Goal: Transaction & Acquisition: Register for event/course

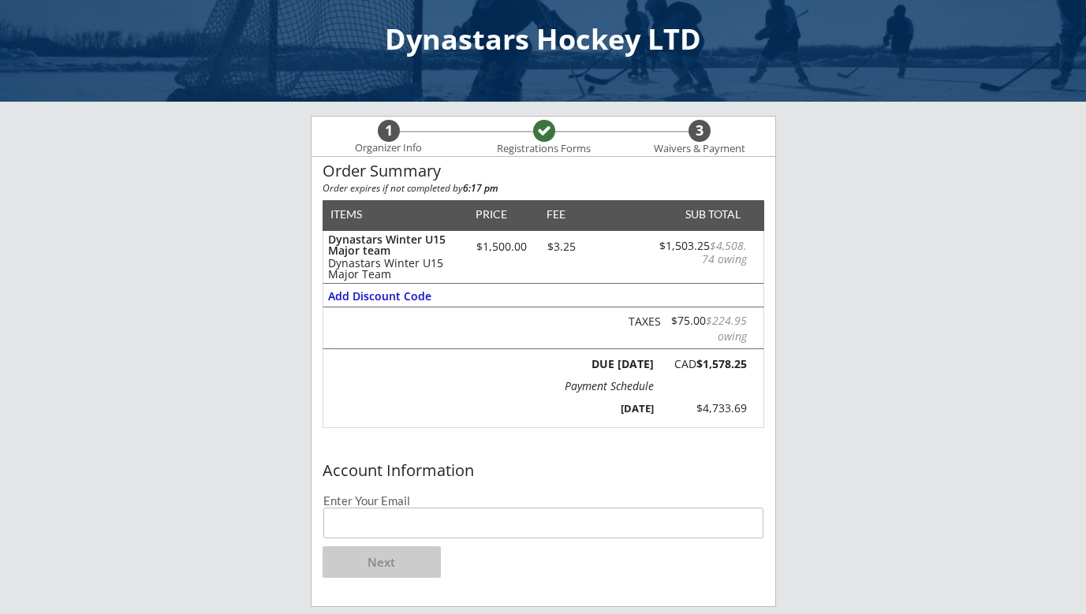
scroll to position [35, 0]
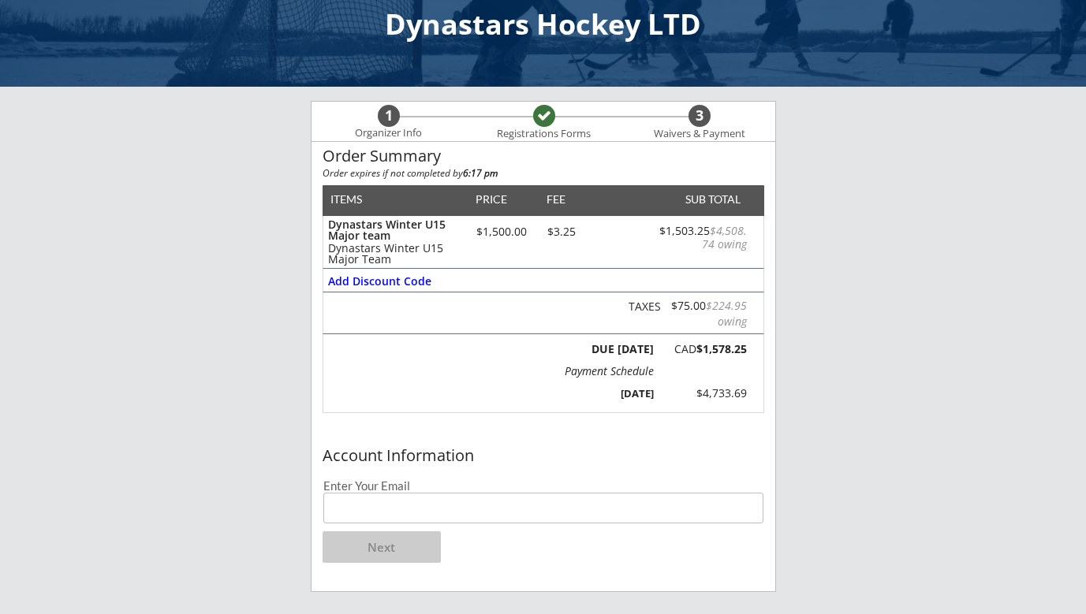
click at [529, 506] on input "email" at bounding box center [543, 508] width 440 height 31
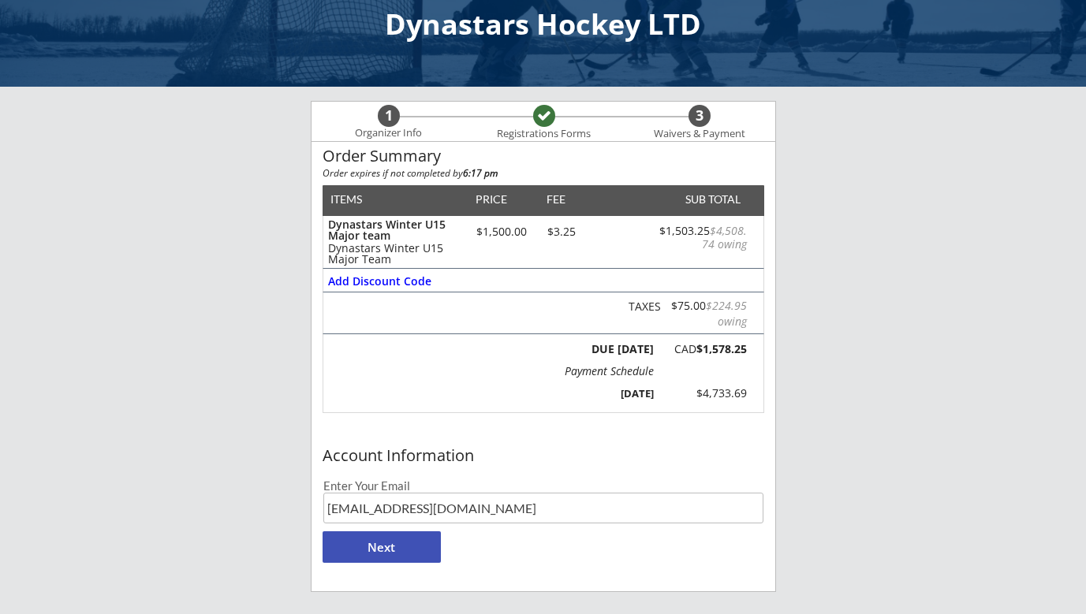
type input "[EMAIL_ADDRESS][DOMAIN_NAME]"
click at [428, 552] on button "Next" at bounding box center [382, 548] width 118 height 32
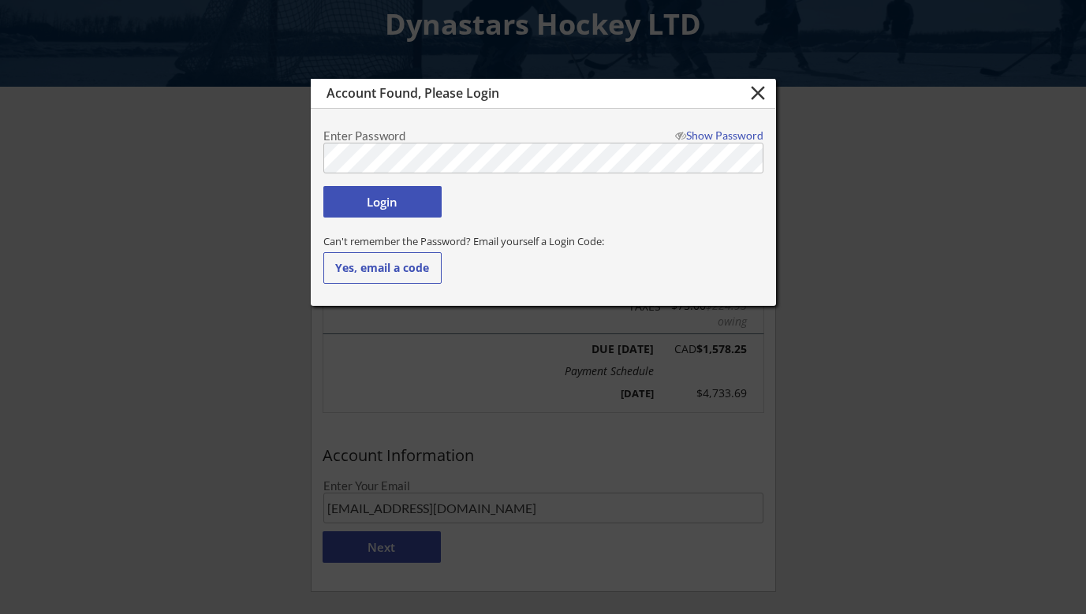
click at [540, 198] on div "Login" at bounding box center [543, 205] width 440 height 39
click at [405, 270] on button "Yes, email a code" at bounding box center [382, 268] width 118 height 32
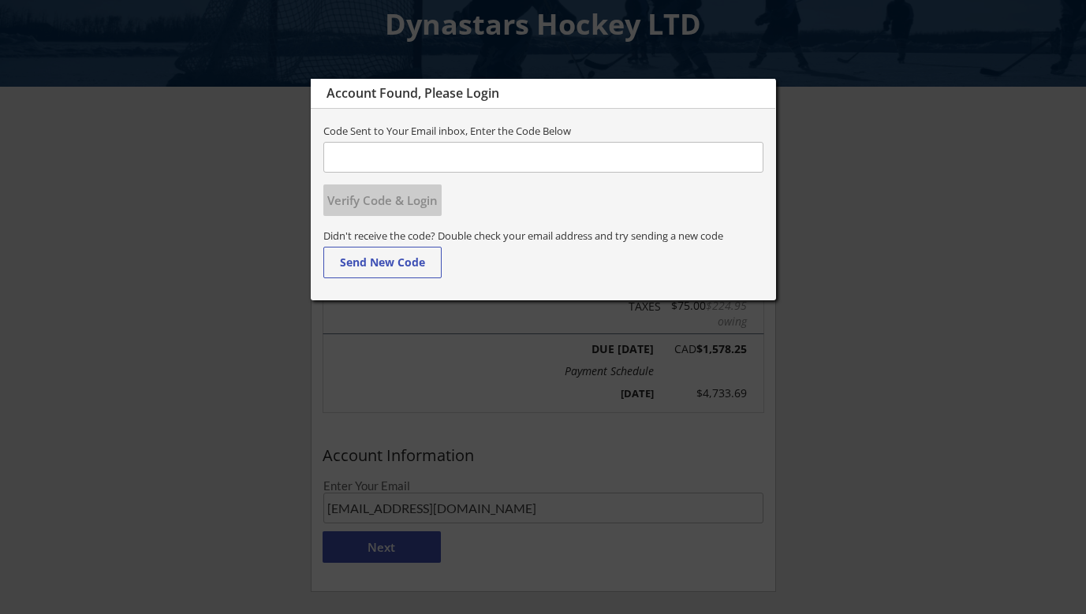
click at [566, 162] on input "input" at bounding box center [543, 157] width 440 height 31
type input "931843"
click at [401, 200] on button "Verify Code & Login" at bounding box center [382, 201] width 118 height 32
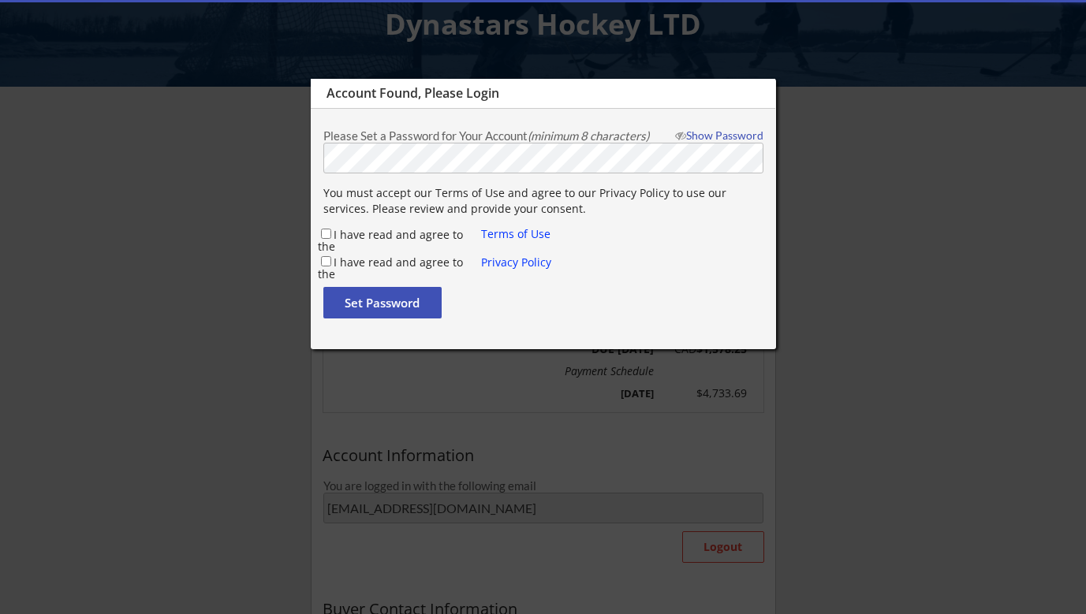
type input "Penina"
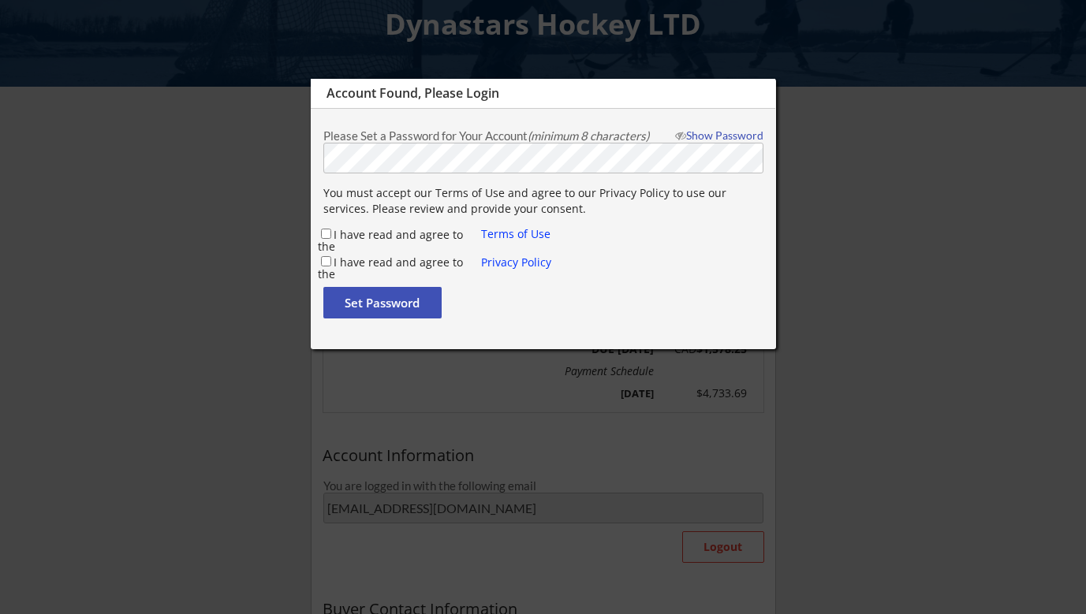
click at [323, 234] on input "I have read and agree to the" at bounding box center [326, 234] width 10 height 10
checkbox input "true"
click at [322, 257] on input "I have read and agree to the" at bounding box center [326, 261] width 10 height 10
checkbox input "true"
click at [372, 305] on button "Set Password" at bounding box center [382, 303] width 118 height 32
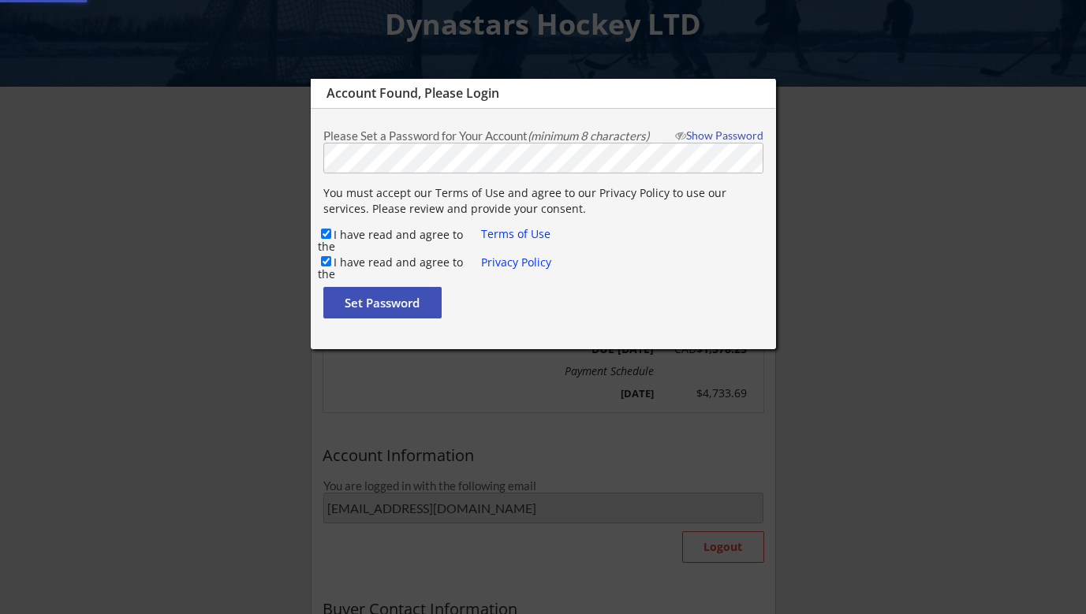
type input "[EMAIL_ADDRESS][DOMAIN_NAME]"
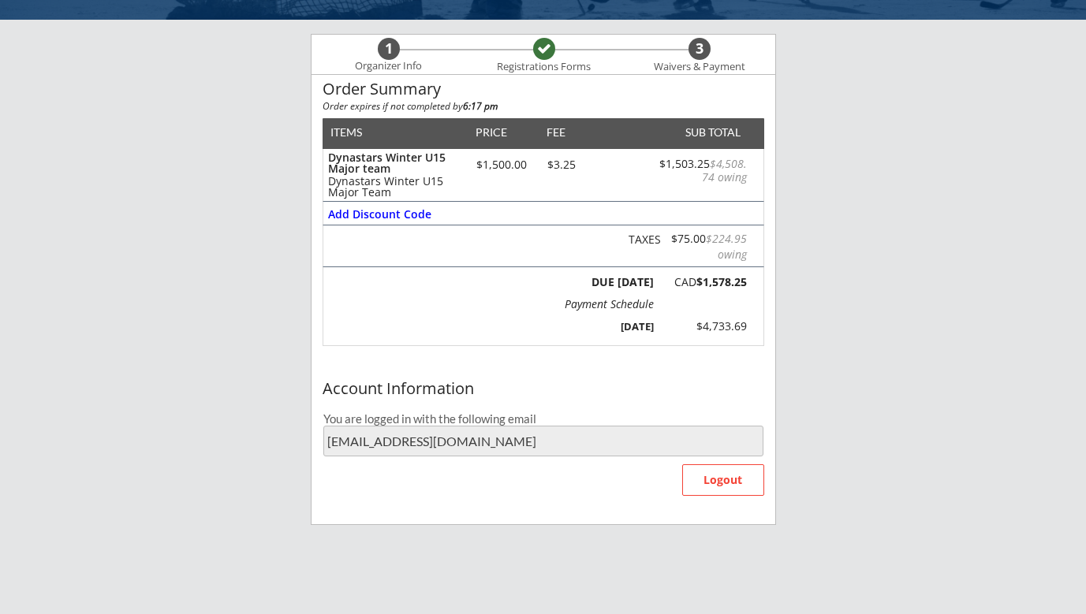
scroll to position [94, 0]
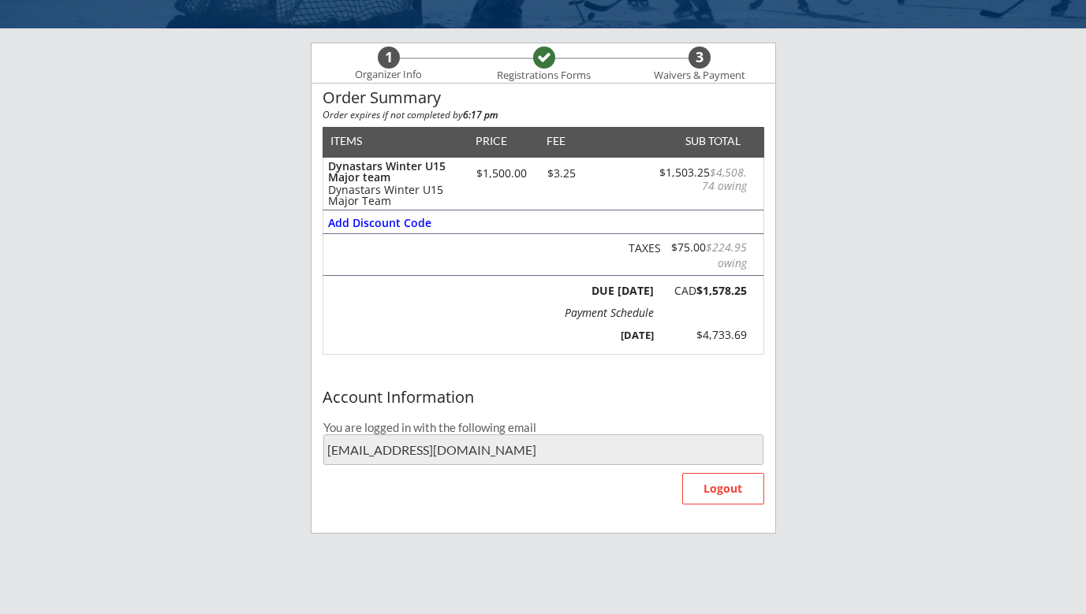
click at [669, 412] on div "Account Information You are logged in with the following email [EMAIL_ADDRESS][…" at bounding box center [544, 458] width 464 height 151
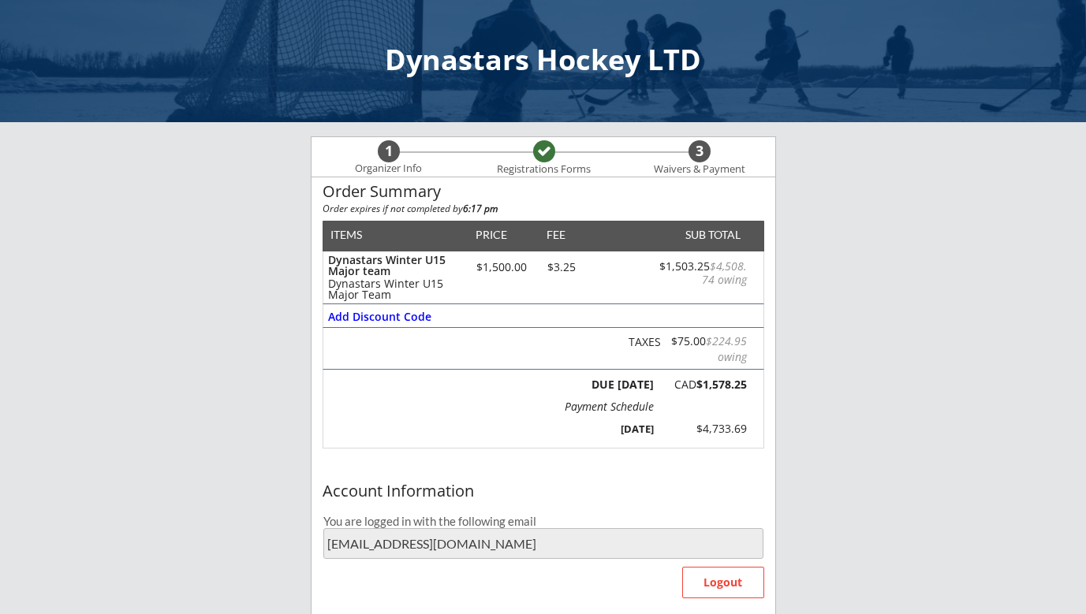
scroll to position [0, 0]
click at [625, 409] on div "Payment Schedule" at bounding box center [609, 407] width 89 height 11
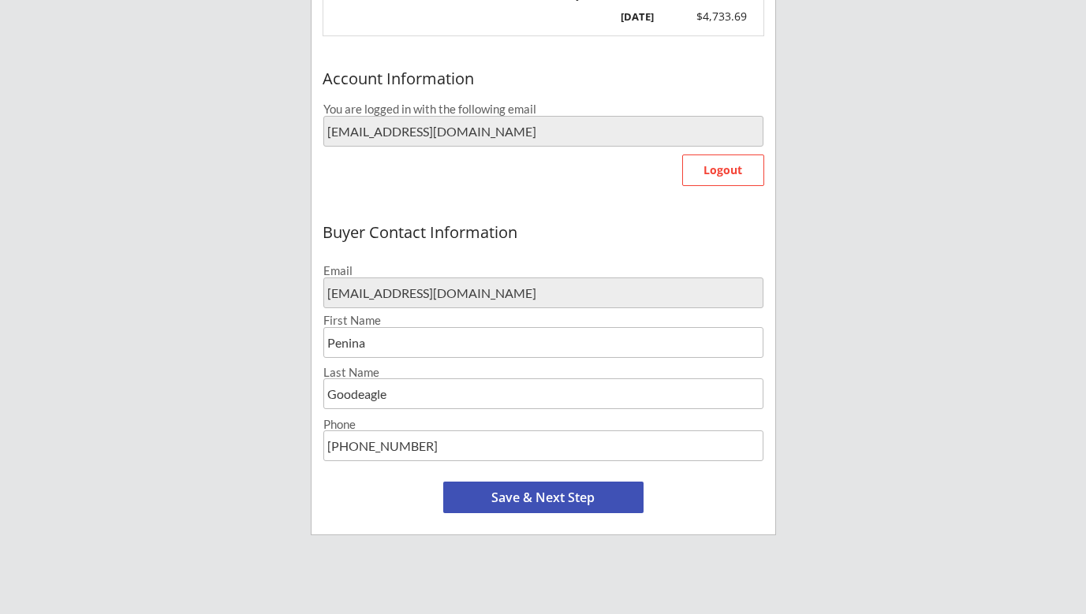
scroll to position [413, 0]
click at [596, 497] on button "Save & Next Step" at bounding box center [543, 497] width 200 height 32
select select ""Yes, use this card""
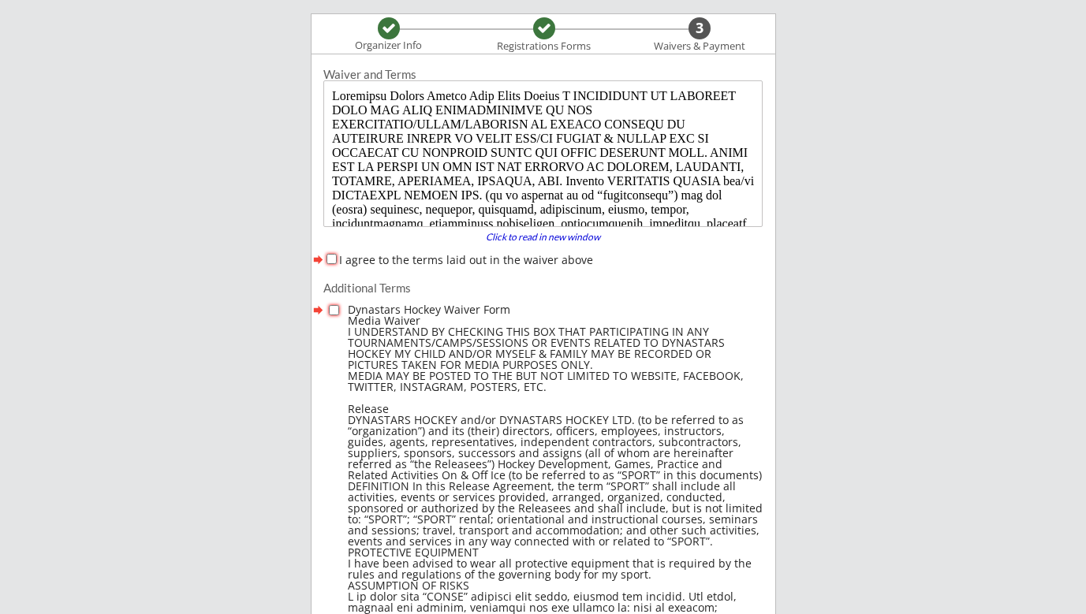
scroll to position [121, 0]
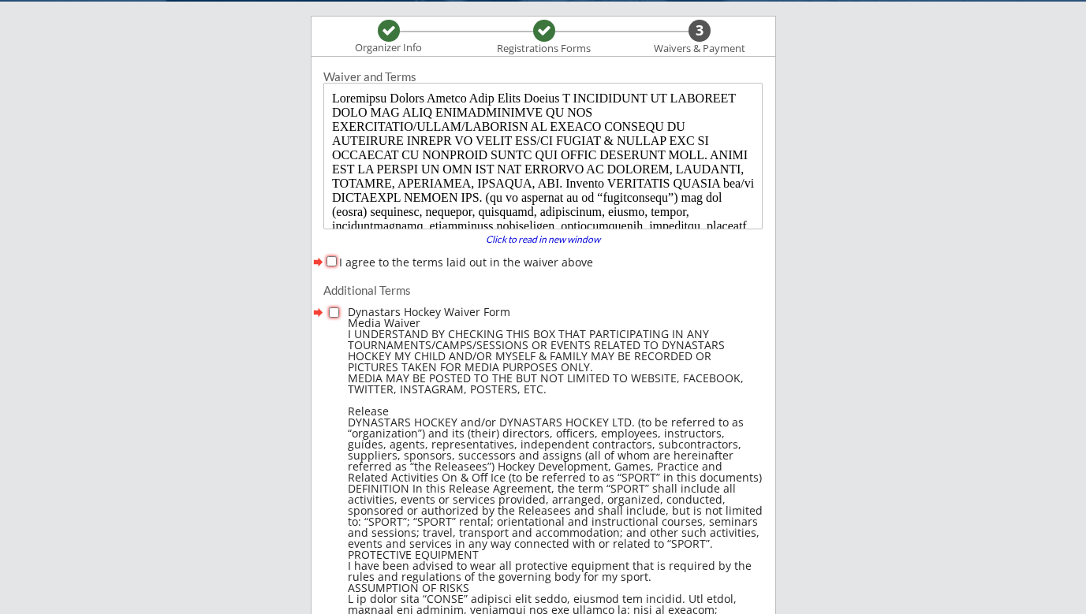
click at [328, 262] on input "I agree to the terms laid out in the waiver above" at bounding box center [332, 261] width 10 height 10
checkbox input "true"
click at [331, 308] on input "checkbox" at bounding box center [334, 313] width 10 height 10
checkbox input "true"
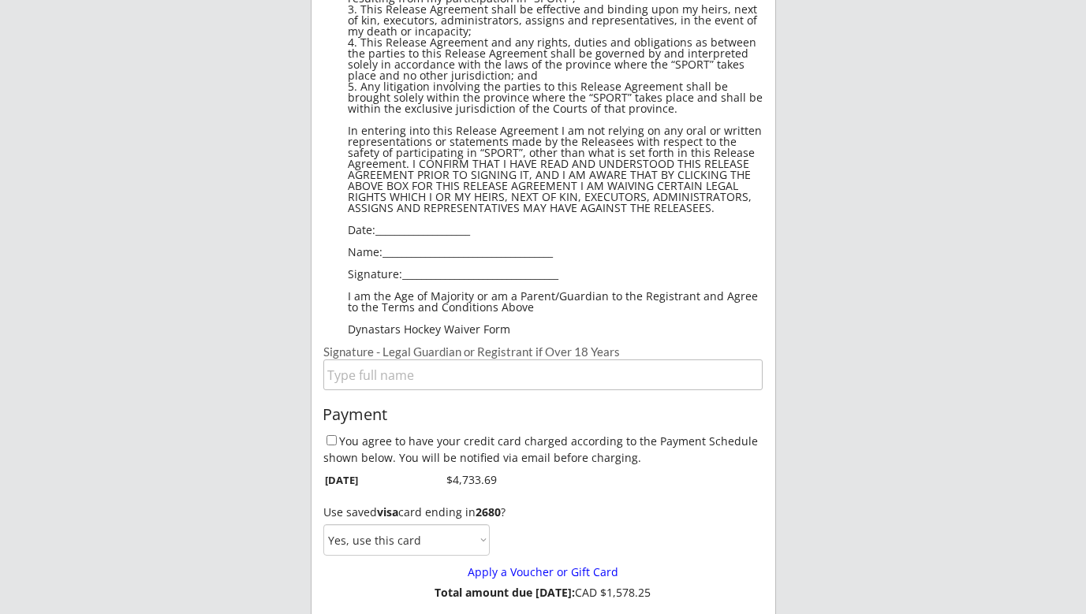
scroll to position [1167, 0]
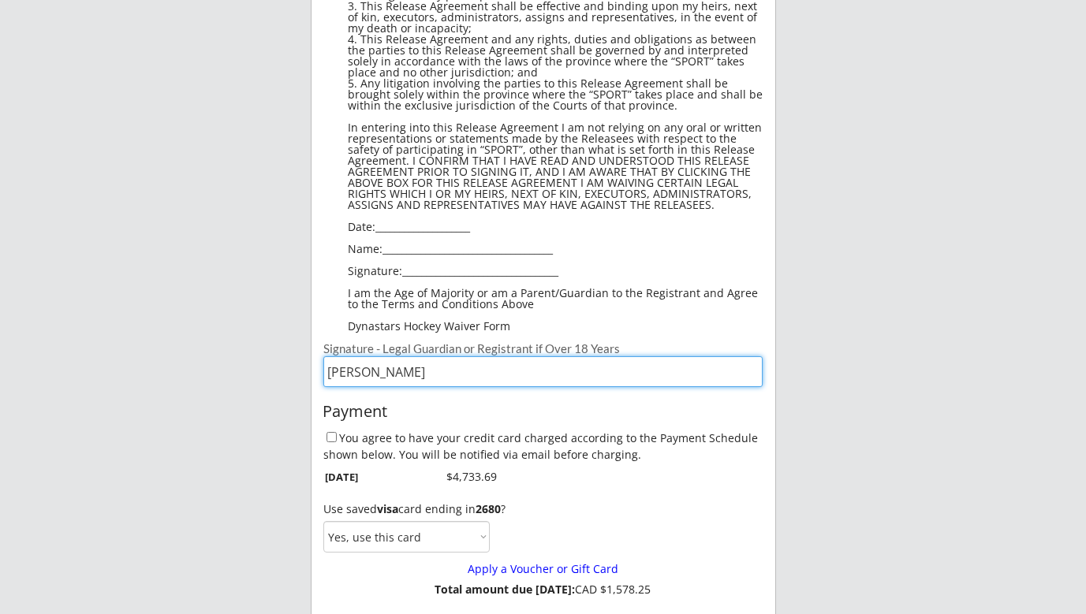
type input "Penina Goodeagle"
click at [753, 489] on div "You agree to have your credit card charged according to the Payment Schedule sh…" at bounding box center [544, 460] width 464 height 61
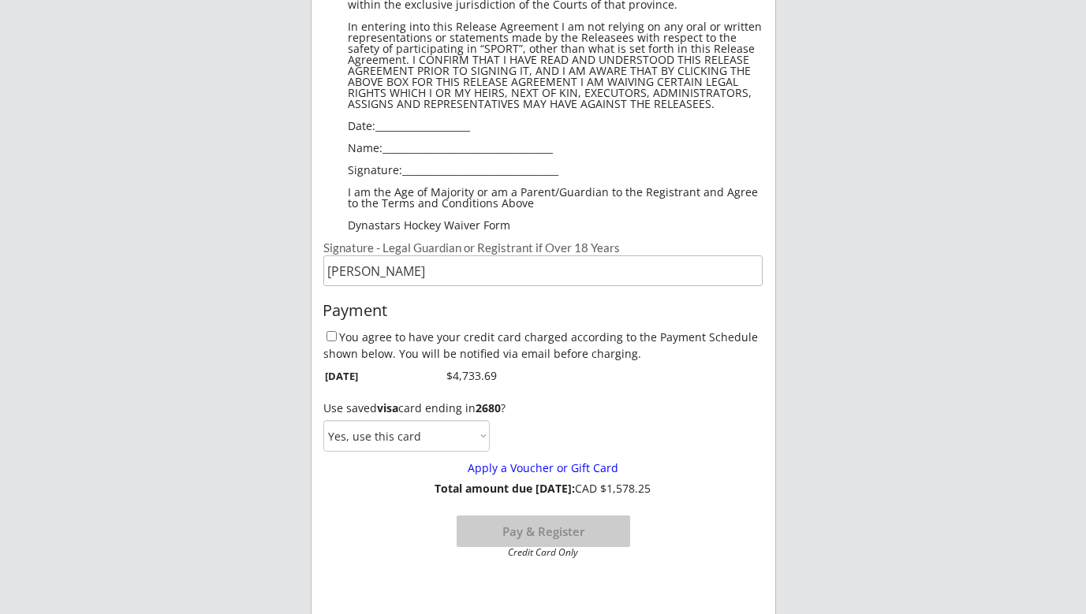
scroll to position [1268, 0]
click at [482, 434] on select "Yes, use this card No, use a different card" at bounding box center [406, 436] width 166 height 32
click at [330, 338] on input "You agree to have your credit card charged according to the Payment Schedule sh…" at bounding box center [332, 336] width 10 height 10
checkbox input "true"
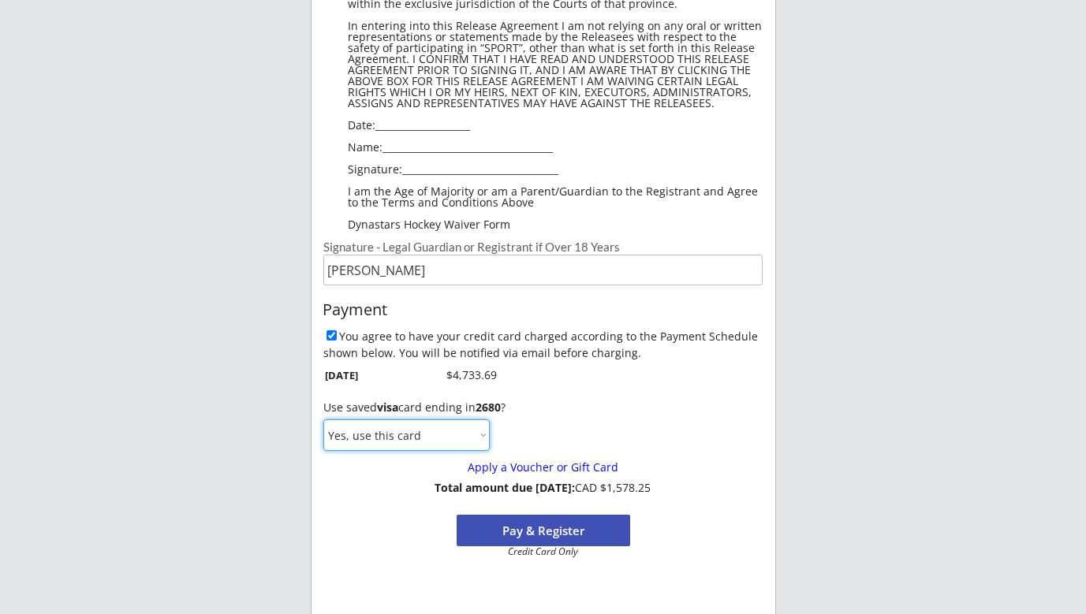
select select ""No, use a different card""
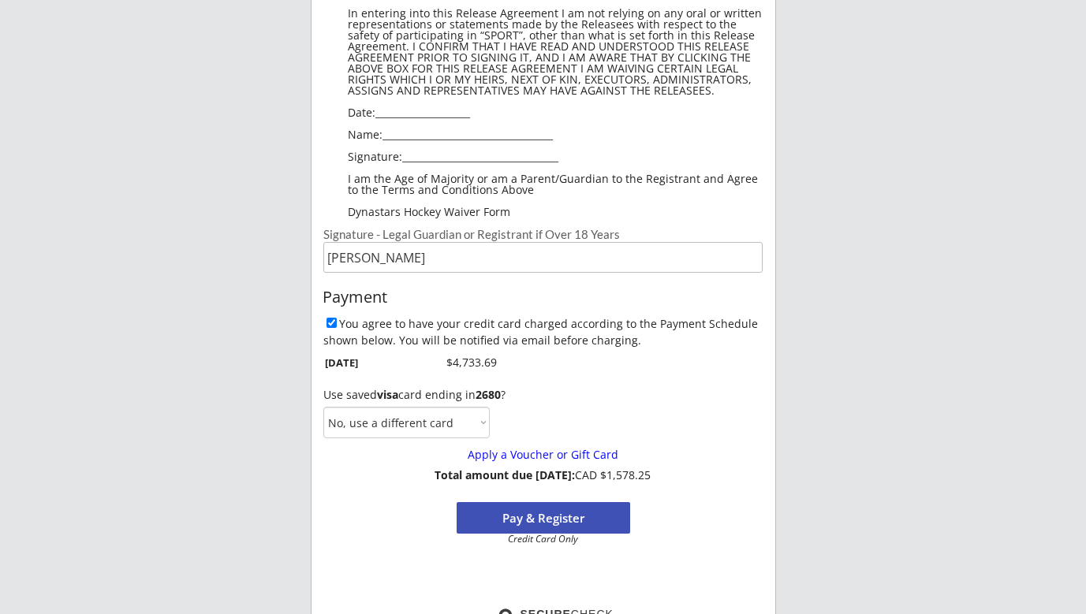
scroll to position [1276, 0]
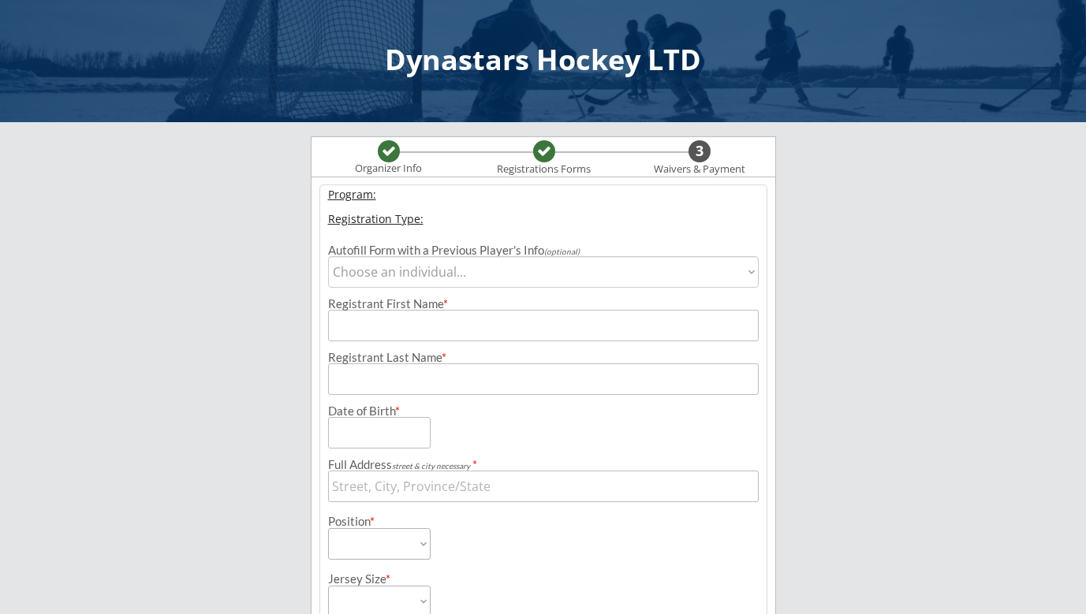
select select ""1348695171700984260__LOOKUP__1705522032009x677737993964879900""
type input "Corwin"
type input "Goodeagle"
type input "05/05/2011"
type input "10 Lakes Estates Cir, Strathmore, AB T1P 1L8, Canada"
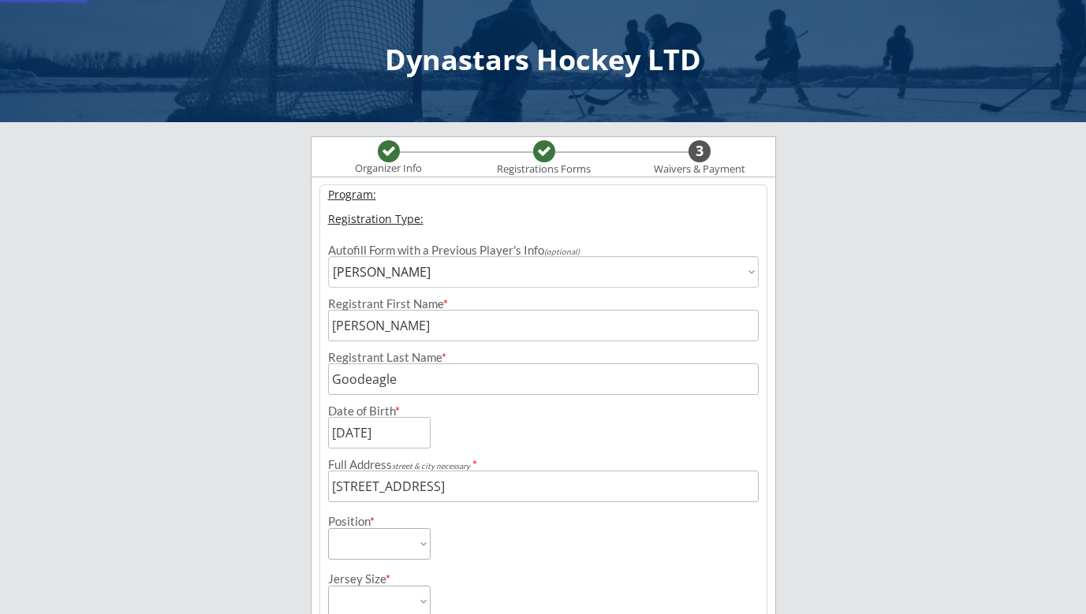
select select ""Forward""
type input "None"
type input "Lyle Goodeagle"
type input "(587) 727-5901"
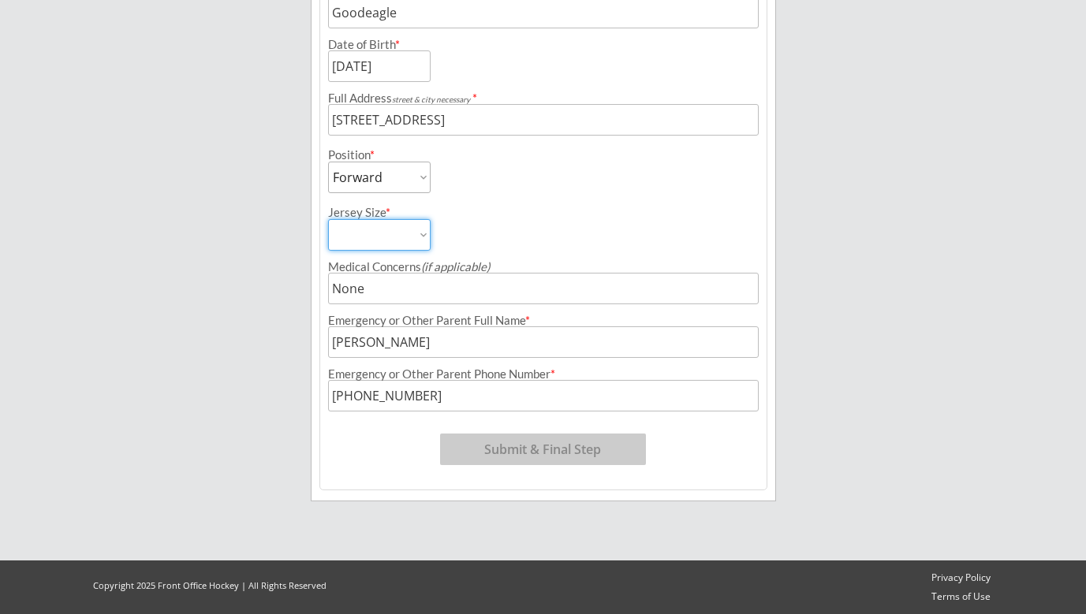
scroll to position [367, 0]
click at [526, 448] on button "Submit & Final Step" at bounding box center [543, 450] width 206 height 32
click at [427, 238] on select at bounding box center [379, 235] width 103 height 32
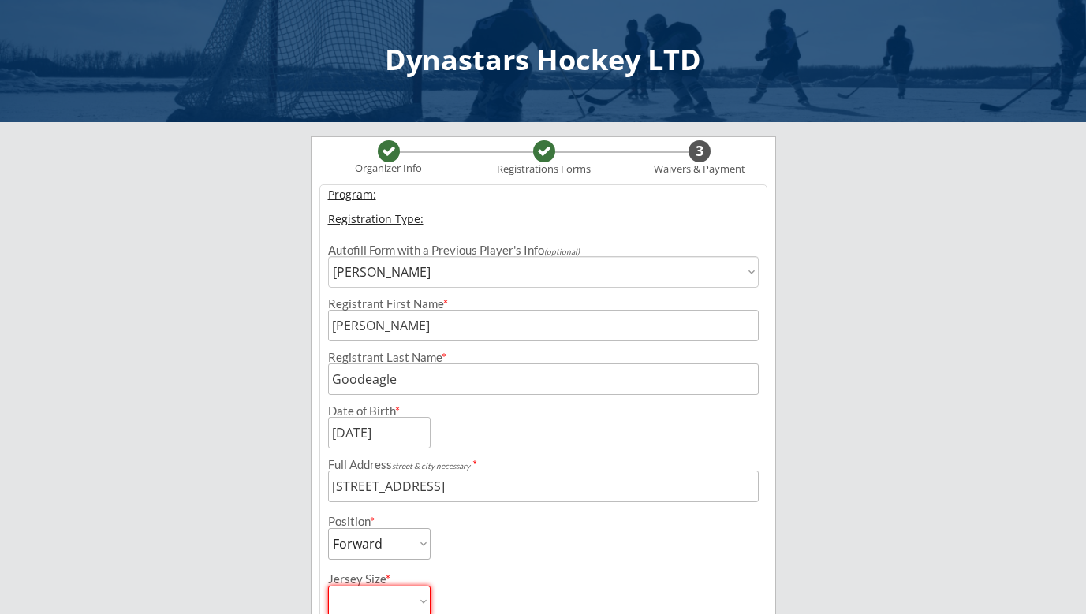
scroll to position [0, 0]
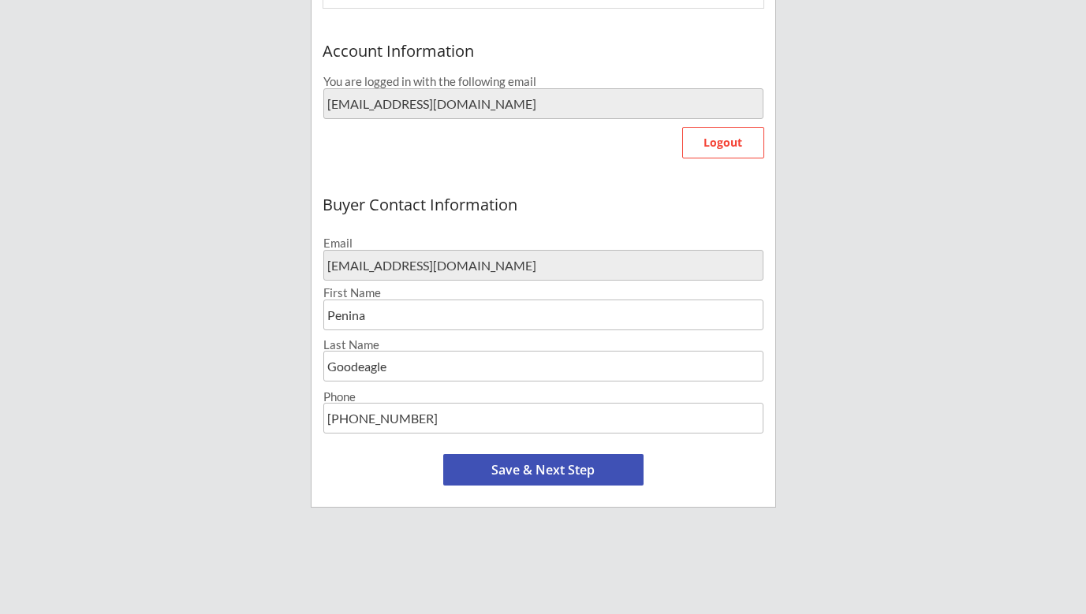
scroll to position [453, 0]
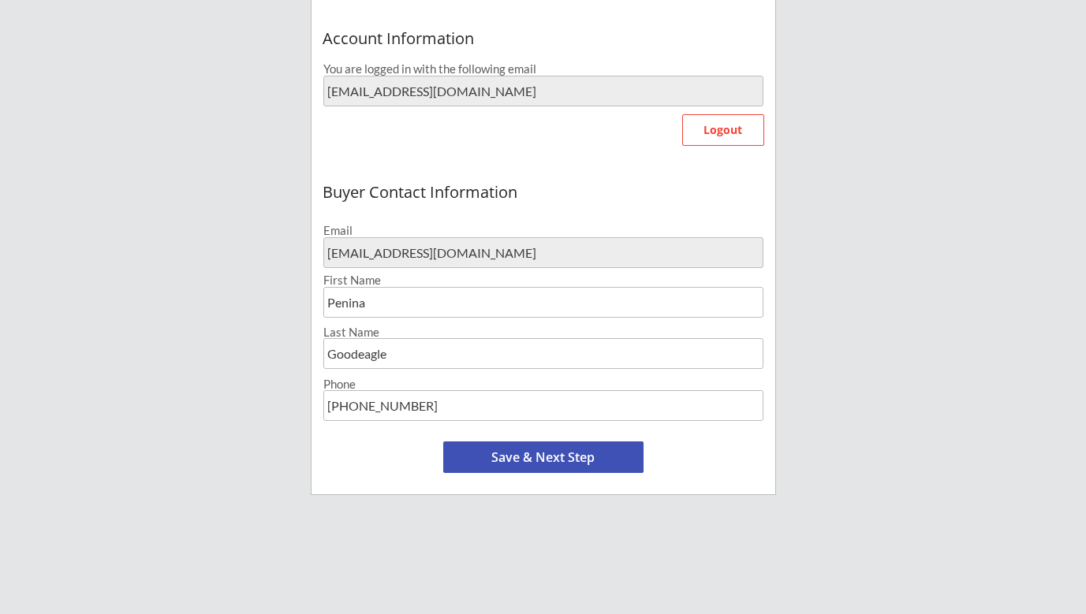
click at [545, 458] on button "Save & Next Step" at bounding box center [543, 458] width 200 height 32
select select ""Yes, use this card""
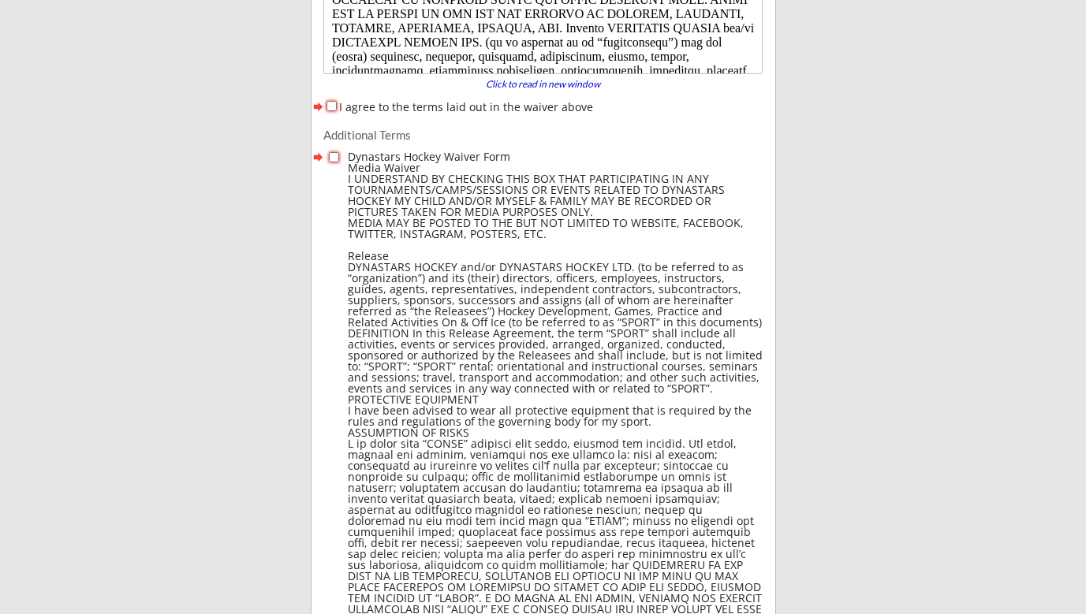
scroll to position [268, 0]
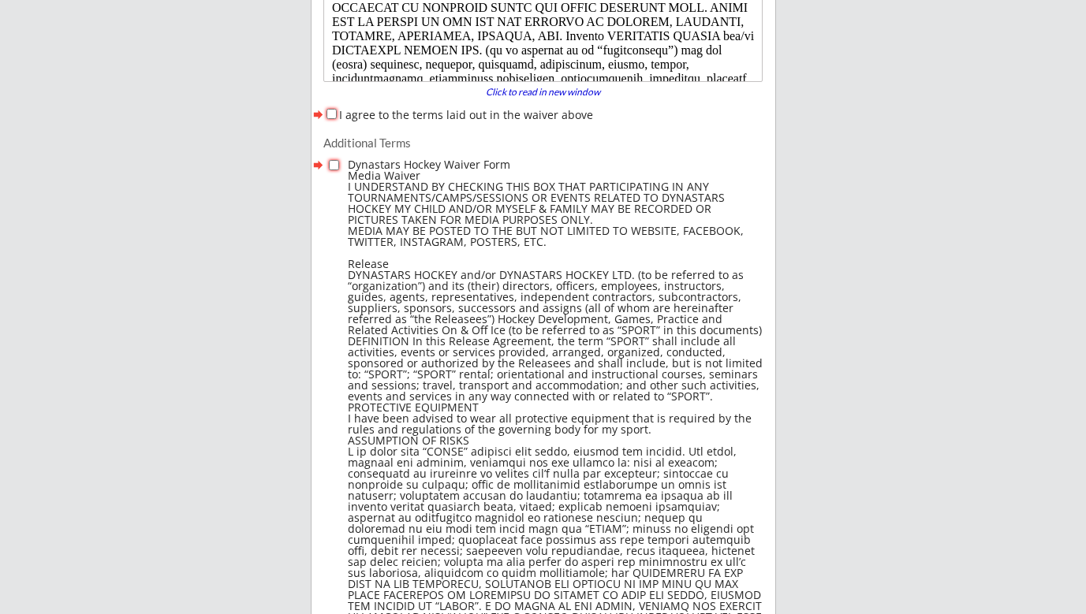
click at [328, 113] on input "I agree to the terms laid out in the waiver above" at bounding box center [332, 114] width 10 height 10
checkbox input "true"
click at [329, 168] on input "checkbox" at bounding box center [334, 165] width 10 height 10
checkbox input "true"
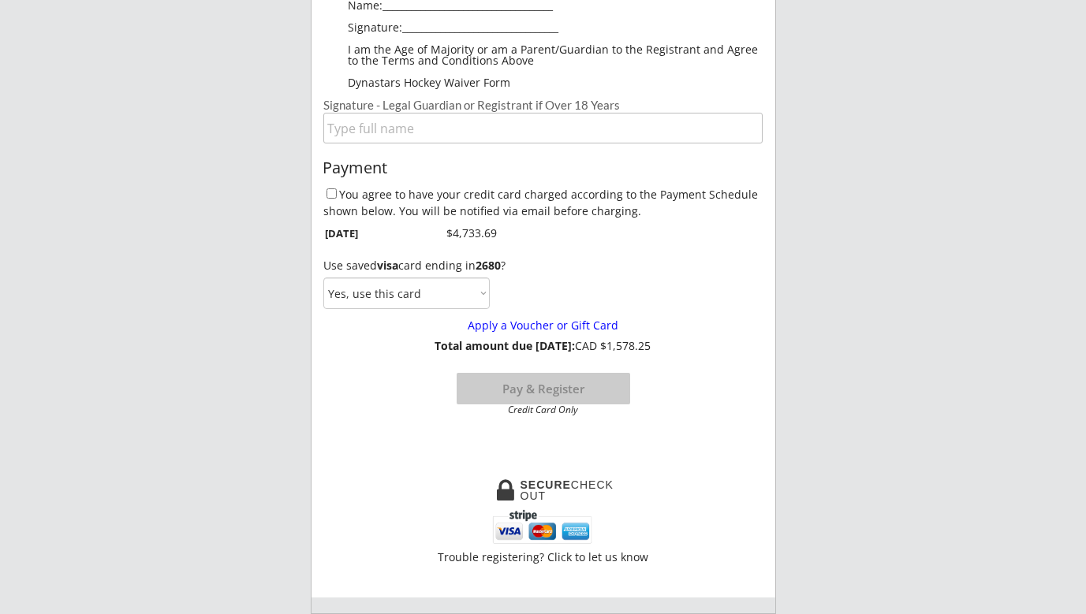
scroll to position [1390, 0]
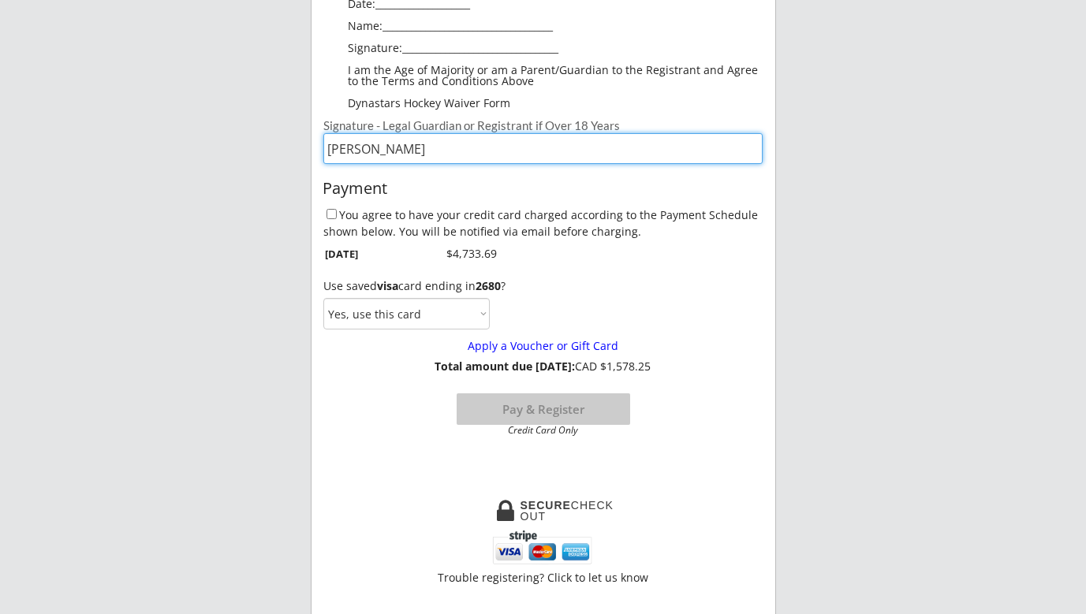
type input "Penina Goodeagle"
click at [327, 218] on input "You agree to have your credit card charged according to the Payment Schedule sh…" at bounding box center [332, 214] width 10 height 10
checkbox input "true"
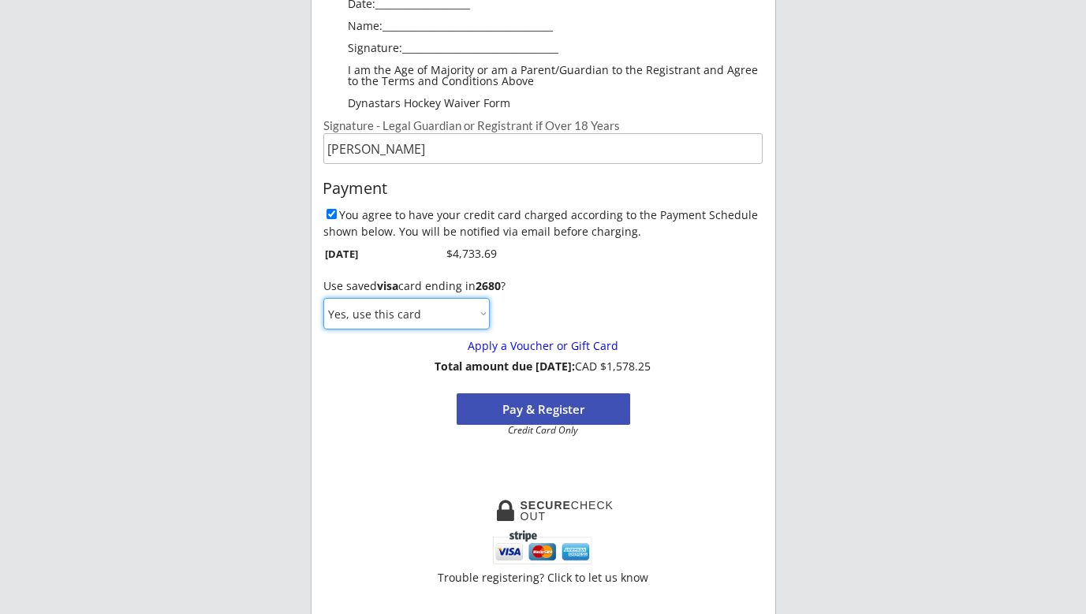
select select ""No, use a different card""
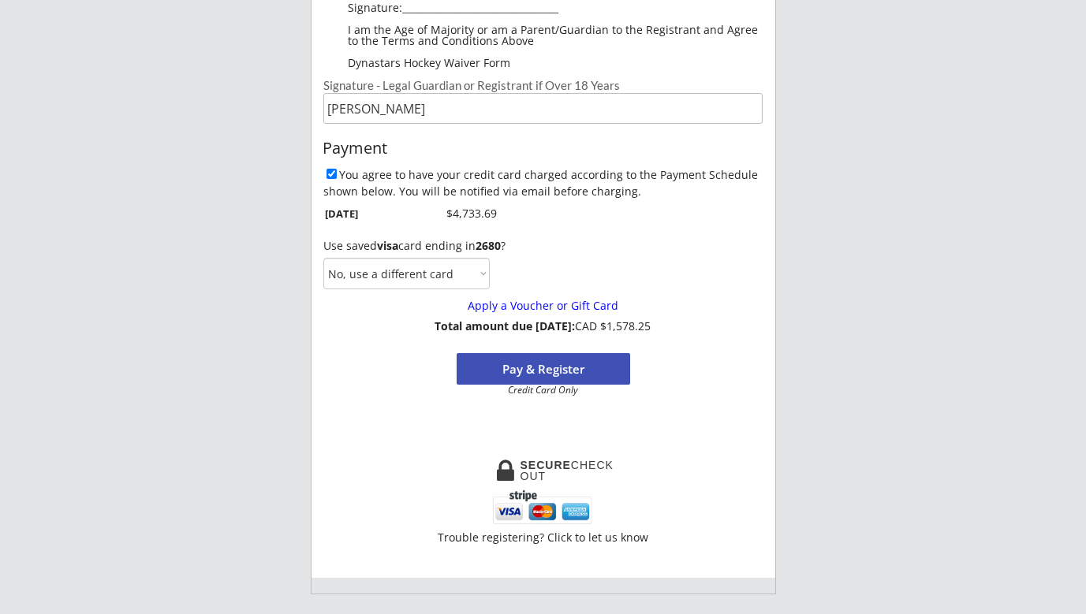
scroll to position [1481, 0]
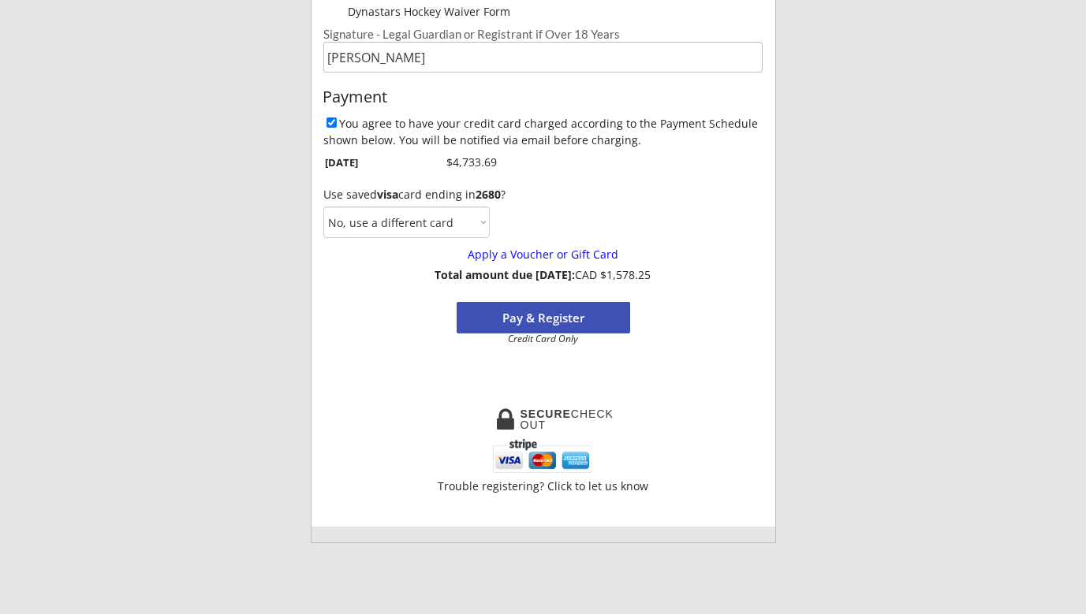
click at [553, 319] on button "Pay & Register" at bounding box center [544, 318] width 174 height 32
